Goal: Find specific page/section: Find specific page/section

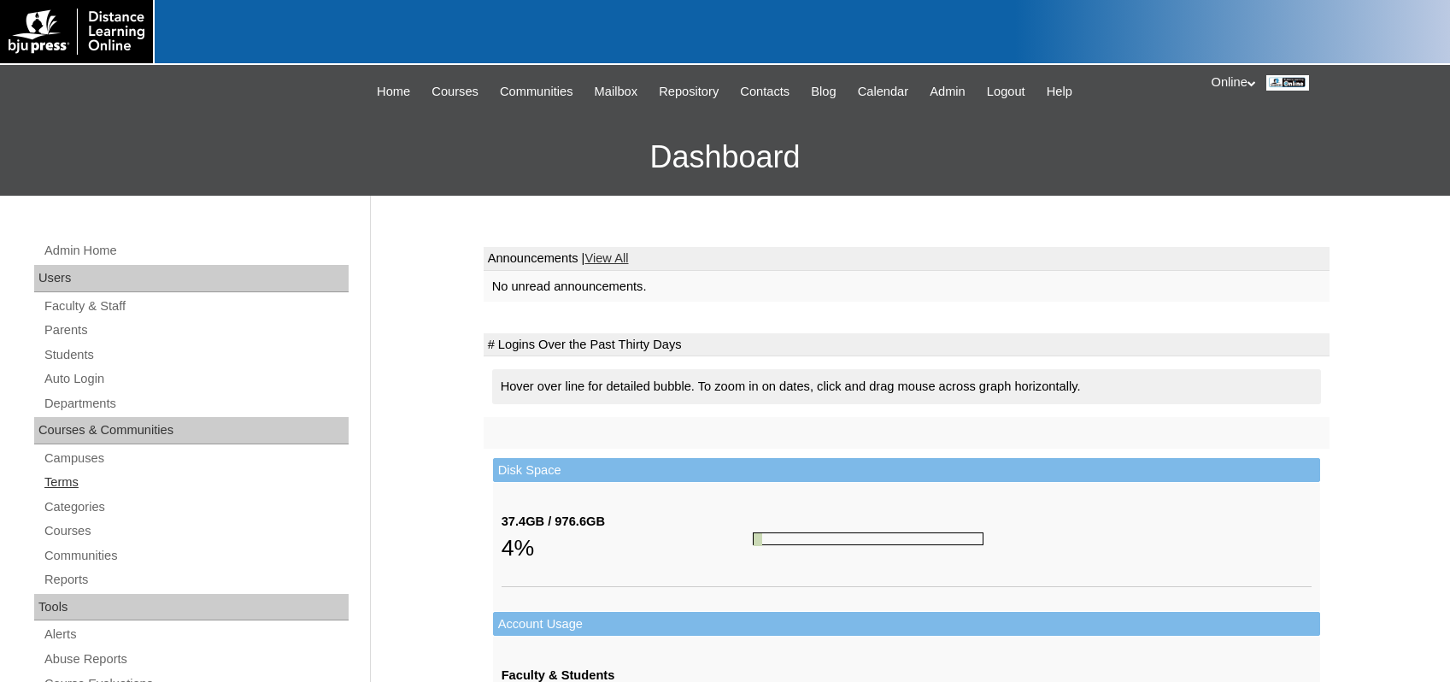
click at [59, 482] on link "Terms" at bounding box center [196, 482] width 306 height 21
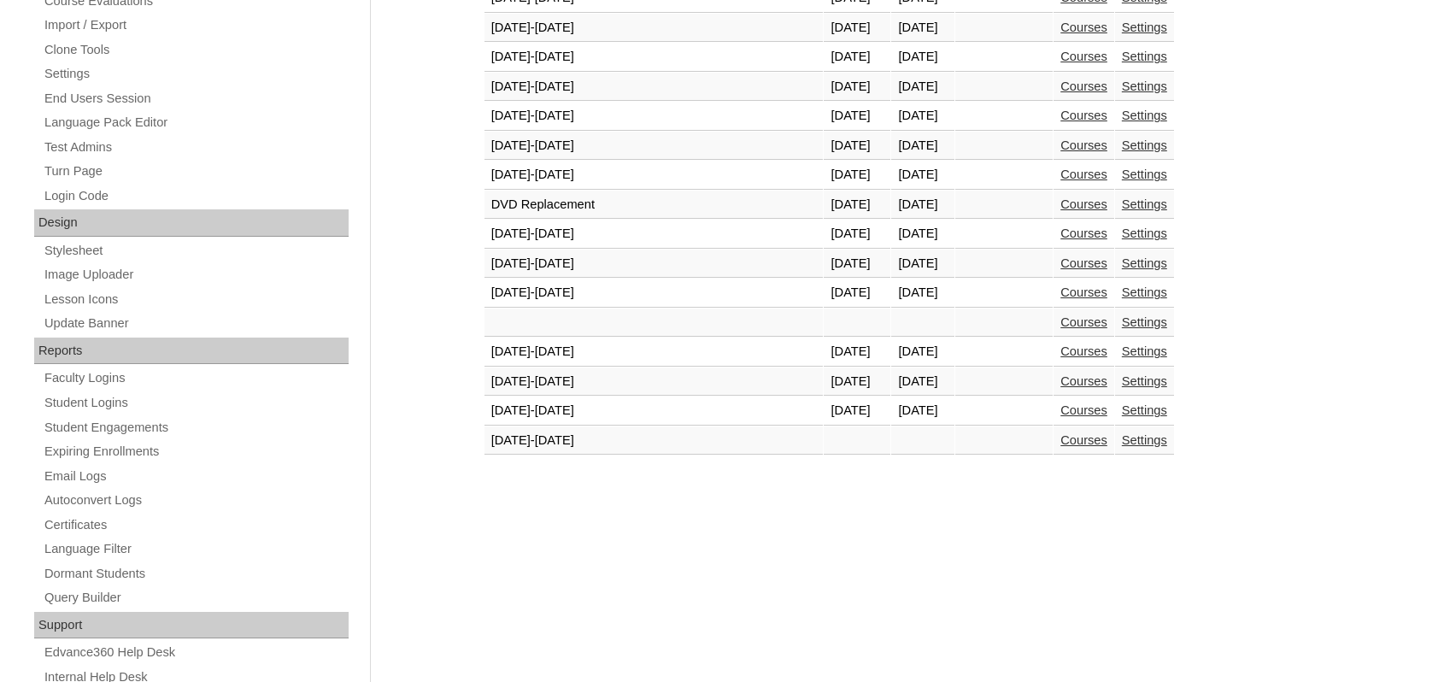
scroll to position [684, 0]
click at [1060, 412] on link "Courses" at bounding box center [1083, 409] width 47 height 14
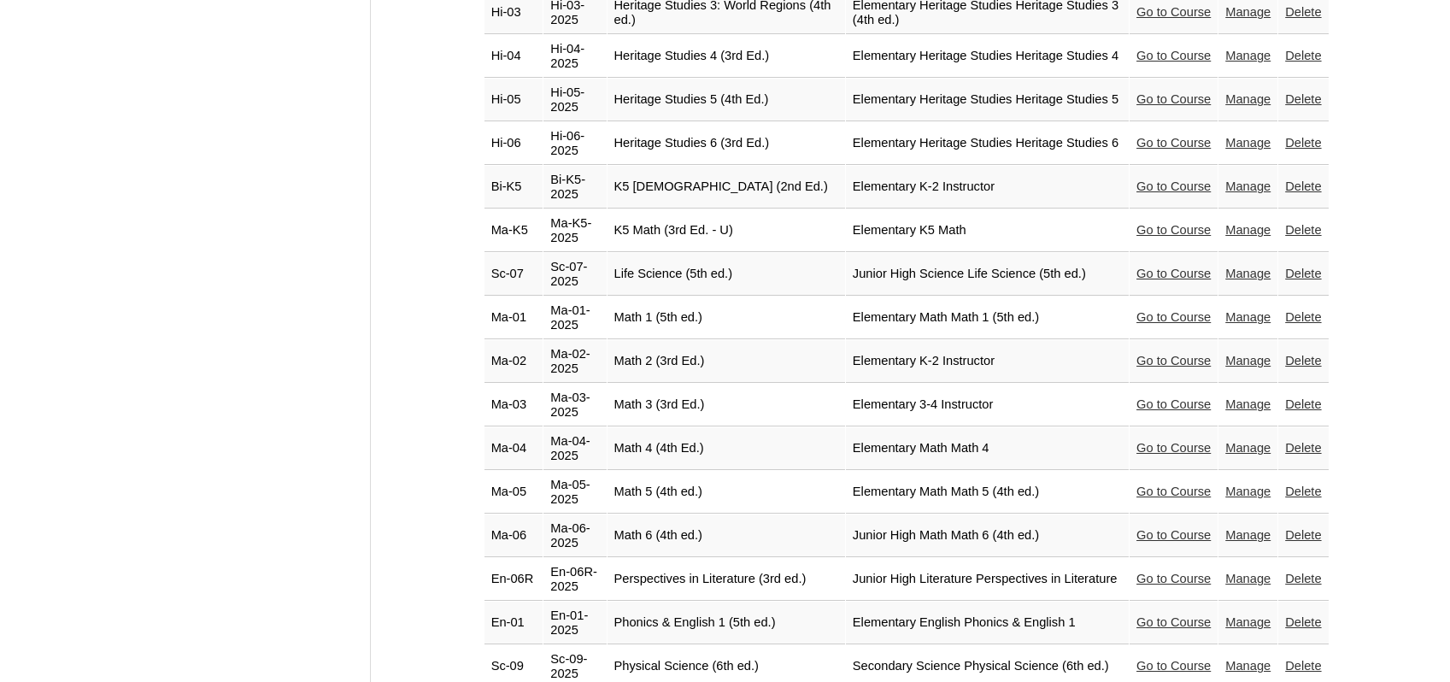
scroll to position [2820, 0]
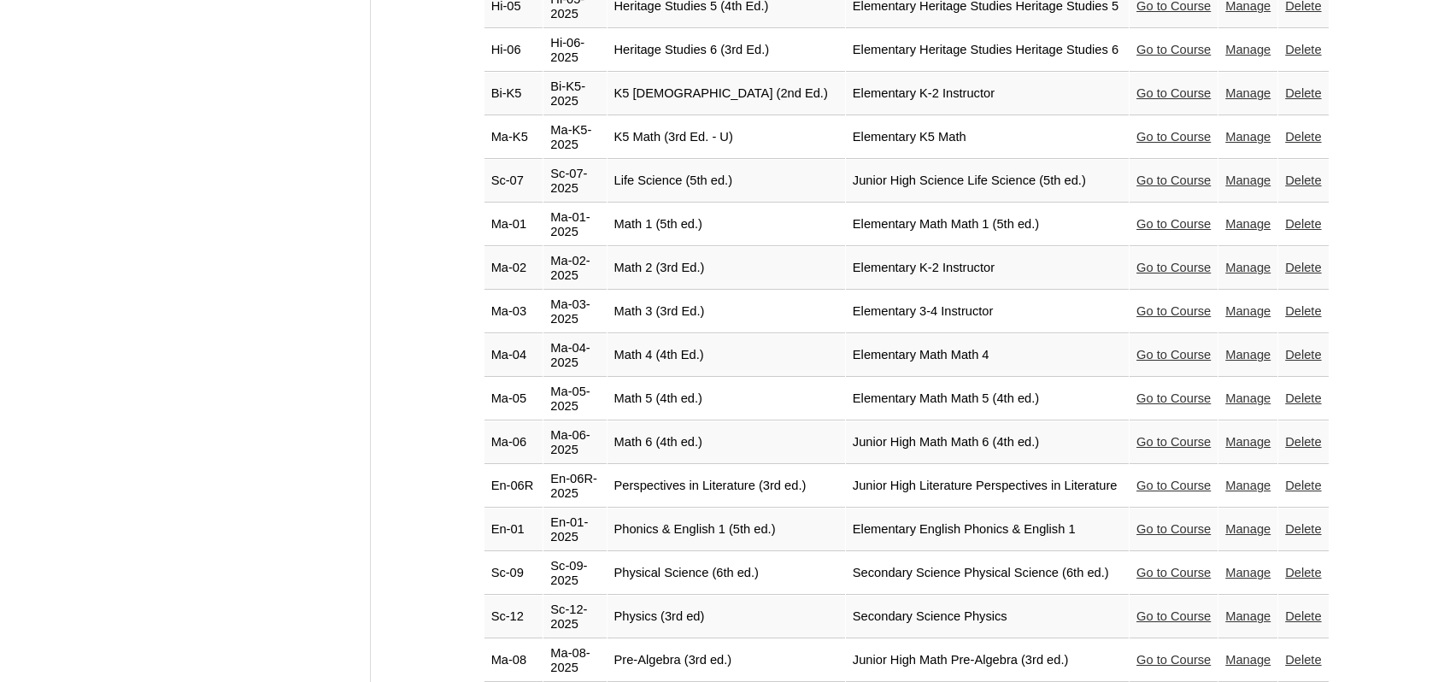
click at [1158, 566] on link "Go to Course" at bounding box center [1173, 573] width 74 height 14
